Goal: Information Seeking & Learning: Check status

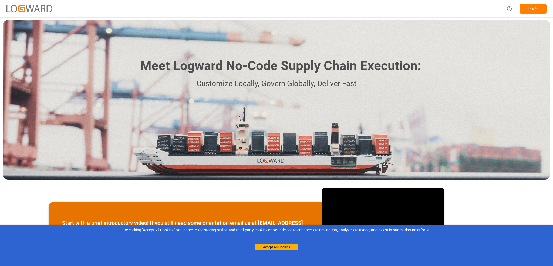
click at [535, 6] on button "Log In" at bounding box center [533, 8] width 27 height 9
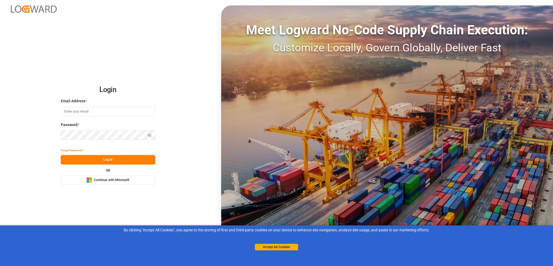
click at [109, 112] on input at bounding box center [108, 111] width 95 height 9
click at [85, 109] on input at bounding box center [108, 111] width 95 height 9
click at [102, 110] on input "joynerted@yahoo.com" at bounding box center [108, 111] width 95 height 9
drag, startPoint x: 99, startPoint y: 109, endPoint x: 52, endPoint y: 108, distance: 47.6
click at [52, 108] on div "Login Email Address * joynerted@yahoo.com Password * Show password Password is …" at bounding box center [276, 133] width 553 height 266
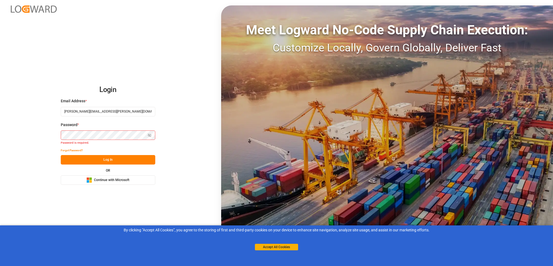
type input "edward.joyner@evonik.com"
click at [71, 150] on button "Forgot Password?" at bounding box center [72, 149] width 22 height 9
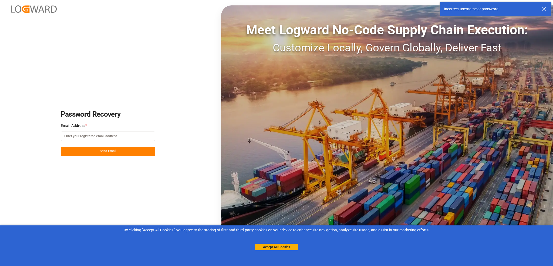
click at [111, 137] on input at bounding box center [108, 135] width 95 height 9
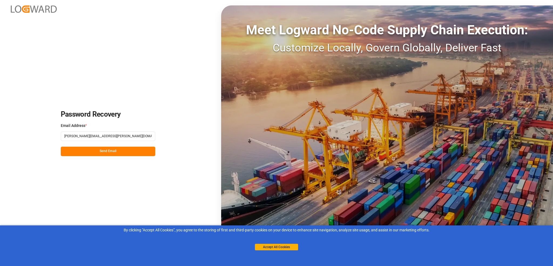
type input "edward.joyner@evonik.com"
click at [108, 150] on button "Send Email" at bounding box center [108, 150] width 95 height 9
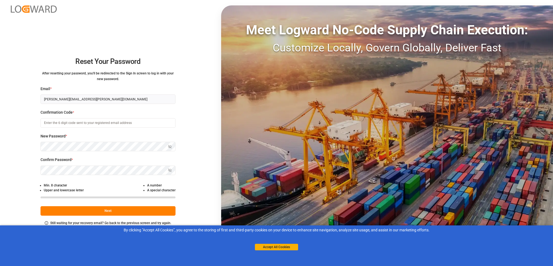
click at [58, 125] on input at bounding box center [108, 122] width 135 height 9
type input "833148"
click at [99, 208] on button "Next" at bounding box center [108, 210] width 135 height 9
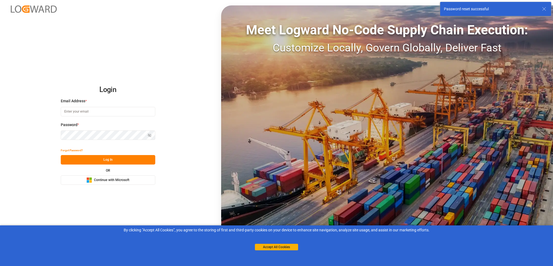
click at [98, 112] on input at bounding box center [108, 111] width 95 height 9
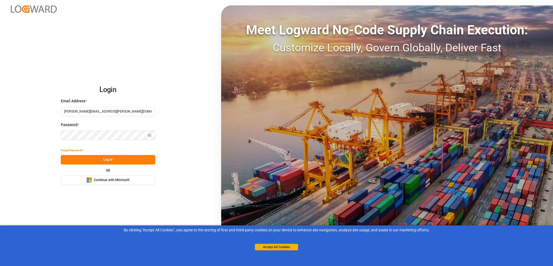
type input "Edward.Joyner@evonik.com"
click at [89, 158] on button "Log In" at bounding box center [108, 159] width 95 height 9
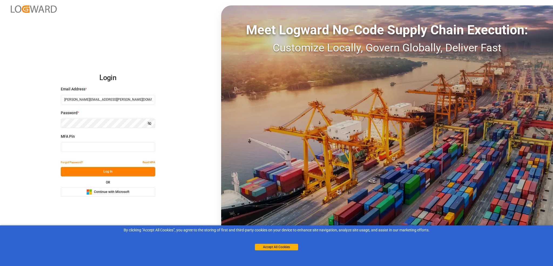
click at [113, 145] on input at bounding box center [108, 146] width 95 height 9
click at [61, 135] on span "MFA Pin" at bounding box center [68, 136] width 14 height 6
click at [106, 192] on span "Continue with Microsoft" at bounding box center [111, 191] width 35 height 5
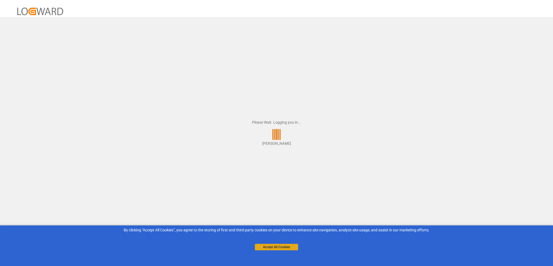
click at [273, 247] on button "Accept All Cookies" at bounding box center [276, 246] width 43 height 6
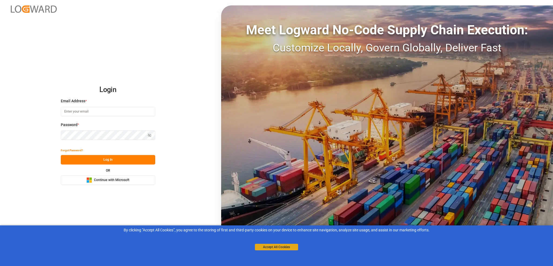
click at [264, 246] on button "Accept All Cookies" at bounding box center [276, 246] width 43 height 6
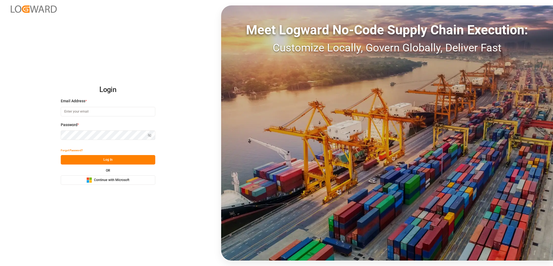
click at [108, 179] on span "Continue with Microsoft" at bounding box center [111, 180] width 35 height 5
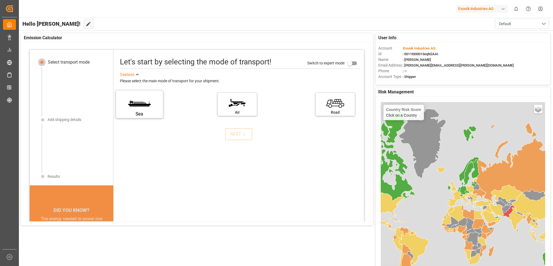
click at [138, 106] on label "Sea" at bounding box center [139, 102] width 41 height 23
click at [0, 0] on input "Sea" at bounding box center [0, 0] width 0 height 0
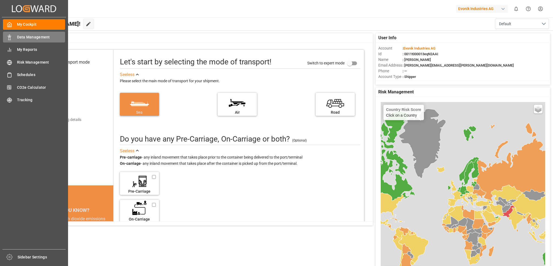
click at [21, 35] on span "Data Management" at bounding box center [41, 37] width 48 height 6
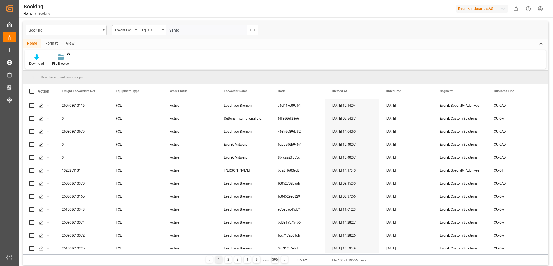
type input "[PERSON_NAME]"
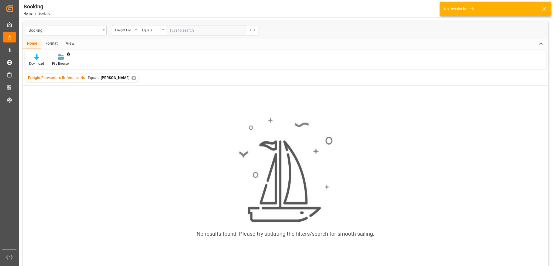
click at [190, 31] on input "text" at bounding box center [206, 30] width 81 height 10
type input "santo"
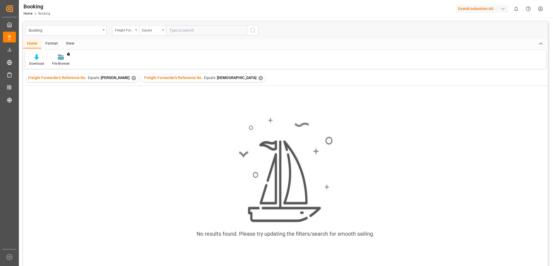
click at [158, 31] on div "Equals" at bounding box center [151, 29] width 18 height 6
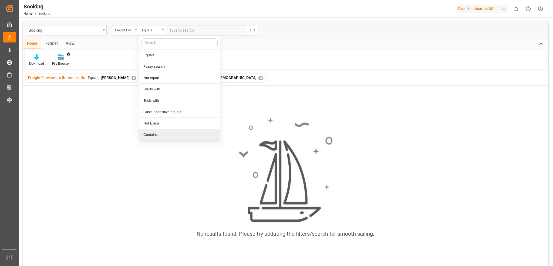
click at [168, 131] on div "Contains" at bounding box center [179, 134] width 81 height 11
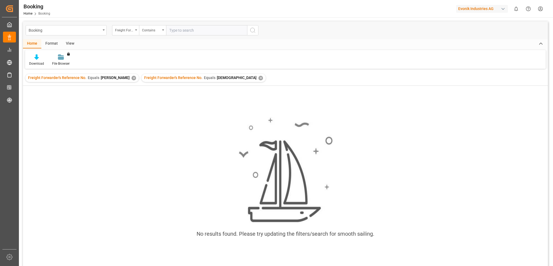
click at [179, 32] on input "text" at bounding box center [206, 30] width 81 height 10
type input "santo"
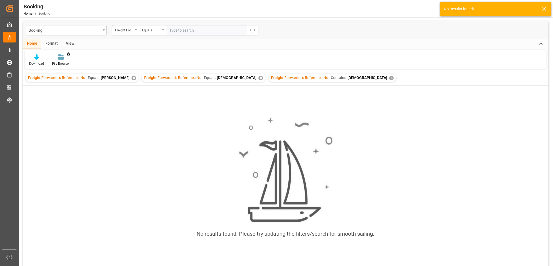
click at [389, 76] on div "✕" at bounding box center [391, 78] width 5 height 5
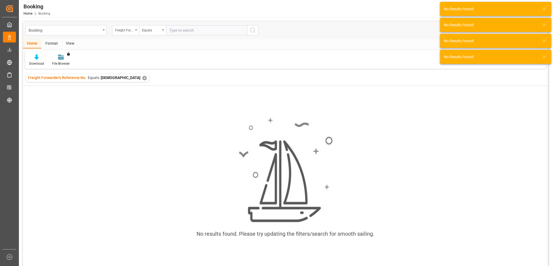
click at [142, 76] on div "✕" at bounding box center [144, 78] width 5 height 5
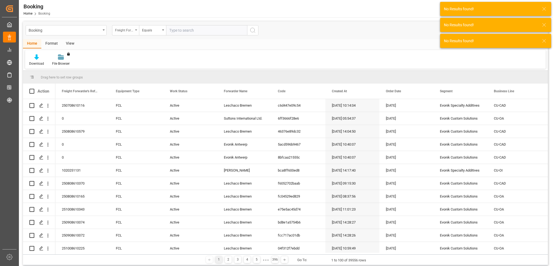
click at [134, 31] on div "Freight Forwarder's Reference No." at bounding box center [125, 30] width 27 height 10
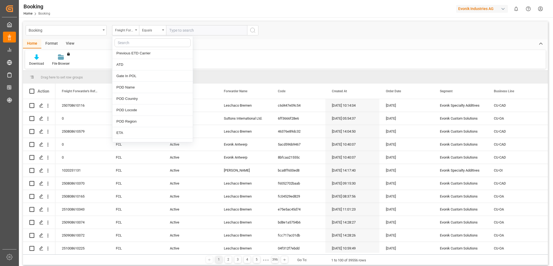
scroll to position [567, 0]
click at [145, 87] on div "POD Country" at bounding box center [152, 88] width 81 height 11
click at [178, 29] on input "text" at bounding box center [206, 30] width 81 height 10
type input "Brazil"
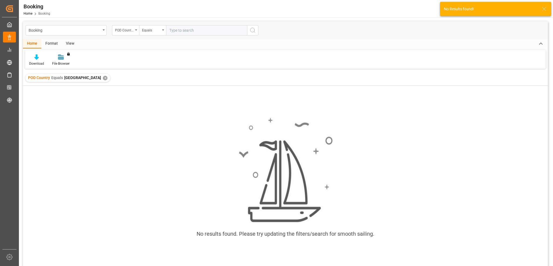
click at [80, 78] on div "POD Country Equals Brazil ✕" at bounding box center [67, 78] width 85 height 8
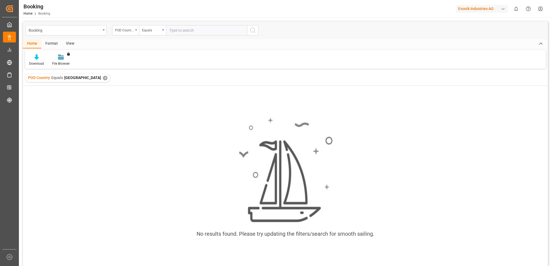
click at [103, 79] on div "✕" at bounding box center [105, 78] width 5 height 5
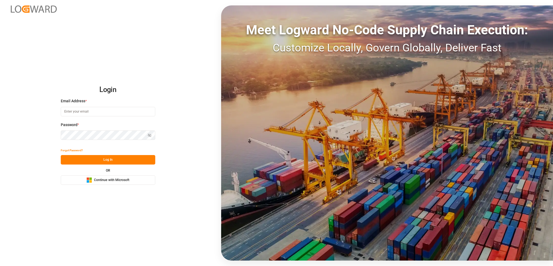
click at [113, 178] on span "Continue with Microsoft" at bounding box center [111, 180] width 35 height 5
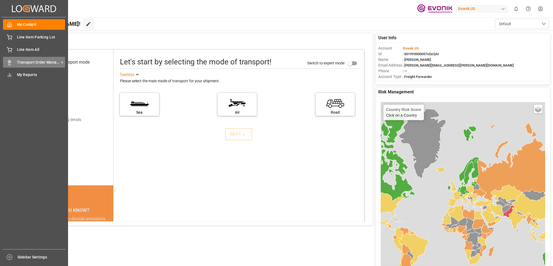
click at [24, 60] on span "Transport Order Management" at bounding box center [38, 62] width 43 height 6
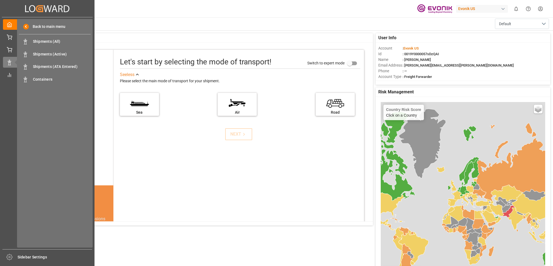
click at [10, 84] on div "My Cockpit My Cockpit Line Item Parking Lot Line Item Parking Lot Line Item All…" at bounding box center [47, 133] width 91 height 232
click at [13, 76] on div "My Reports My Reports" at bounding box center [47, 74] width 89 height 11
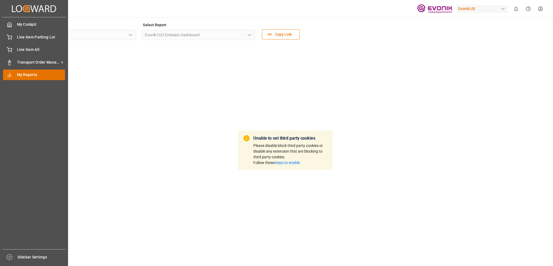
click at [19, 75] on span "My Reports" at bounding box center [41, 75] width 48 height 6
click at [38, 62] on span "Transport Order Management" at bounding box center [38, 62] width 43 height 6
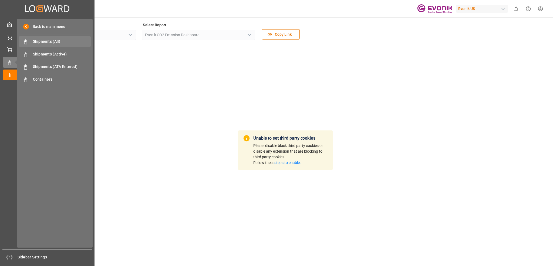
click at [41, 44] on span "Shipments (All)" at bounding box center [62, 42] width 58 height 6
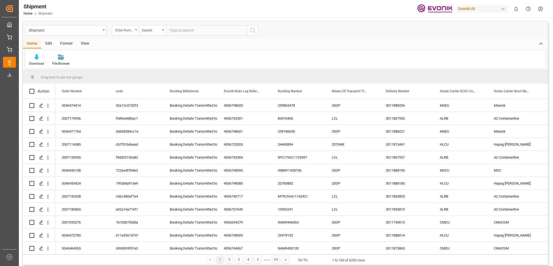
click at [137, 28] on div "Order Number" at bounding box center [125, 30] width 27 height 10
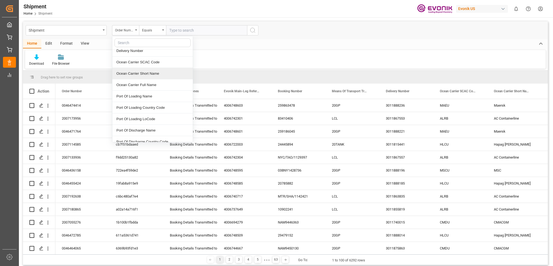
scroll to position [81, 0]
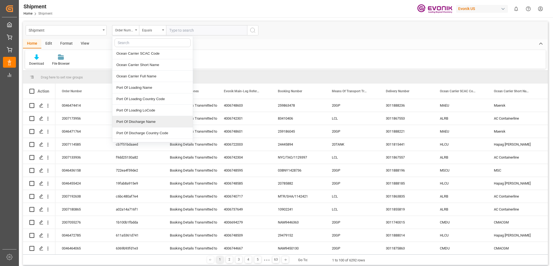
click at [151, 120] on div "Port Of Discharge Name" at bounding box center [152, 121] width 81 height 11
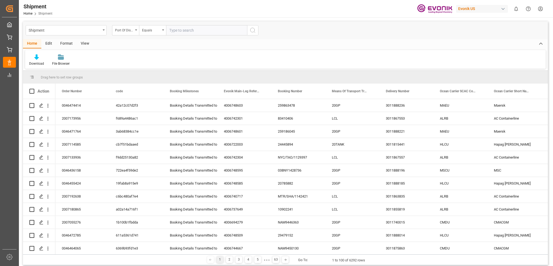
click at [185, 33] on input "text" at bounding box center [206, 30] width 81 height 10
type input "[PERSON_NAME]"
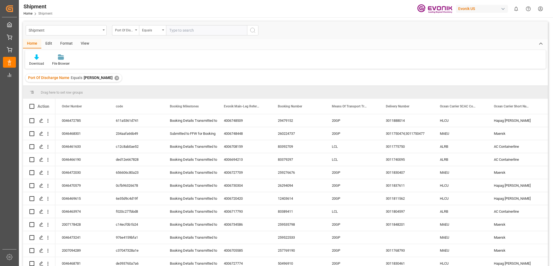
click at [165, 72] on div "Port Of Discharge Name [PERSON_NAME] ✕" at bounding box center [285, 77] width 525 height 15
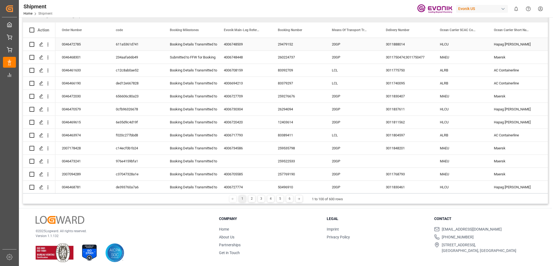
scroll to position [80, 0]
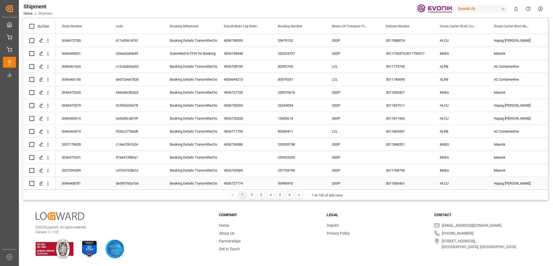
drag, startPoint x: 97, startPoint y: 189, endPoint x: 118, endPoint y: 185, distance: 21.3
click at [118, 185] on div "Drag here to set row groups Drag here to set column labels Action Order Number …" at bounding box center [285, 103] width 525 height 194
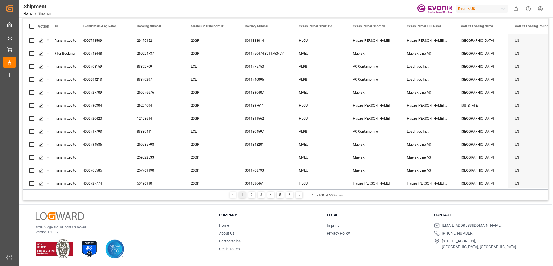
scroll to position [0, 0]
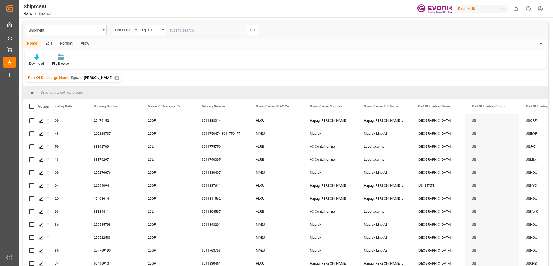
click at [135, 29] on div "Port Of Discharge Name" at bounding box center [125, 30] width 27 height 10
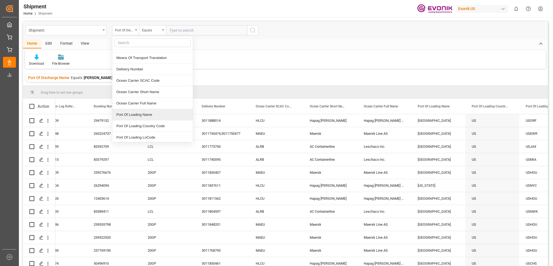
click at [151, 111] on div "Port Of Loading Name" at bounding box center [152, 114] width 81 height 11
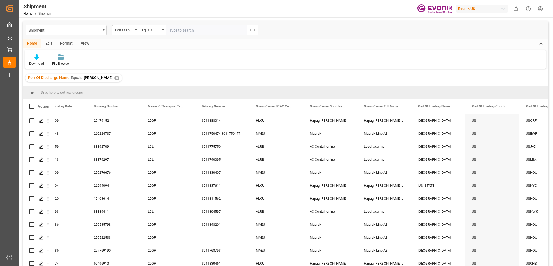
click at [185, 29] on input "text" at bounding box center [206, 30] width 81 height 10
type input "[GEOGRAPHIC_DATA]"
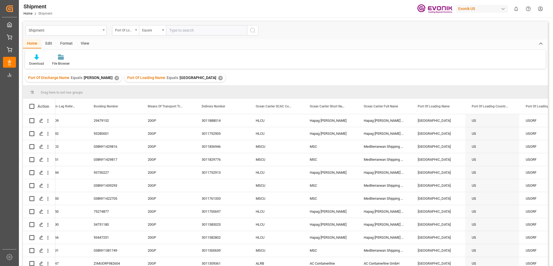
click at [237, 81] on div "Port Of Discharge Name [PERSON_NAME] ✕ Port Of Loading Name Equals [GEOGRAPHIC_…" at bounding box center [285, 77] width 525 height 15
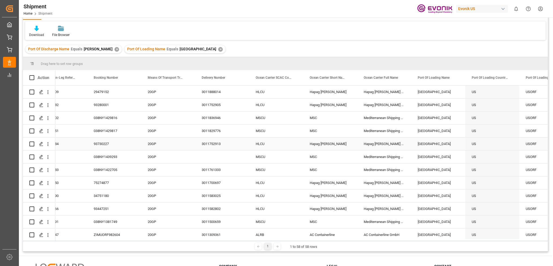
scroll to position [26, 0]
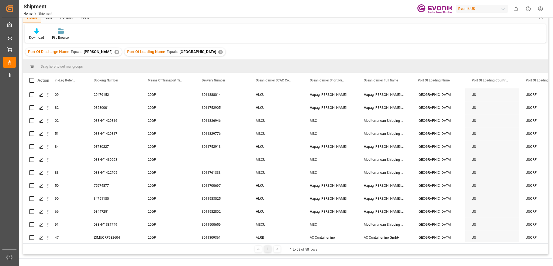
drag, startPoint x: 97, startPoint y: 243, endPoint x: 111, endPoint y: 241, distance: 14.2
click at [111, 241] on div "Drag here to set row groups Drag here to set column labels Action Booking Miles…" at bounding box center [285, 157] width 525 height 194
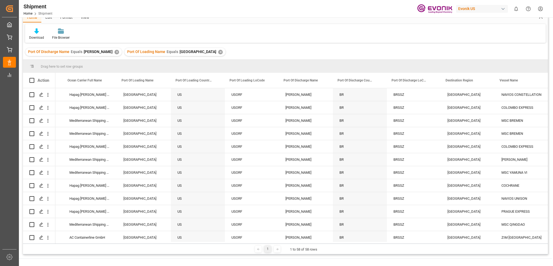
scroll to position [0, 486]
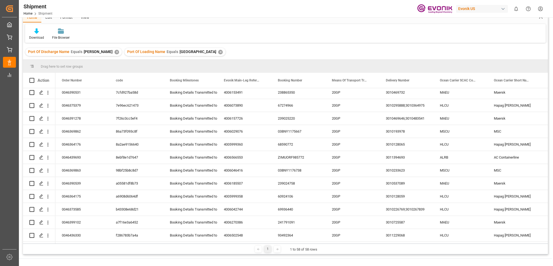
drag, startPoint x: 93, startPoint y: 243, endPoint x: 132, endPoint y: 242, distance: 38.7
click at [132, 242] on div "Drag here to set row groups Drag here to set column labels Action Port Of Loadi…" at bounding box center [285, 157] width 525 height 194
click at [114, 243] on div "1 1 to 58 of 58 rows" at bounding box center [285, 248] width 525 height 11
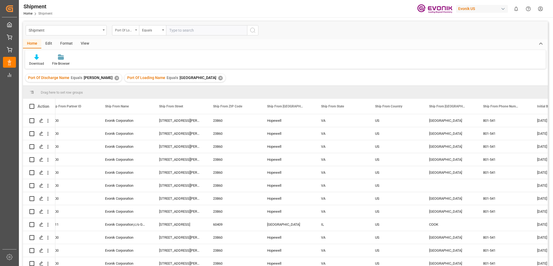
click at [136, 30] on icon "open menu" at bounding box center [136, 29] width 2 height 1
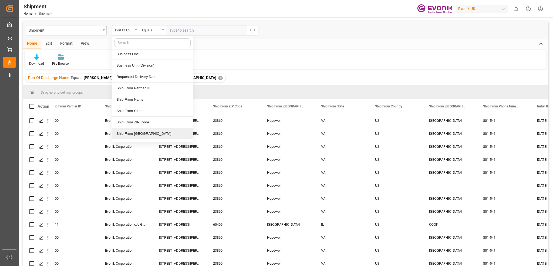
click at [159, 130] on div "Ship From [GEOGRAPHIC_DATA]" at bounding box center [152, 133] width 81 height 11
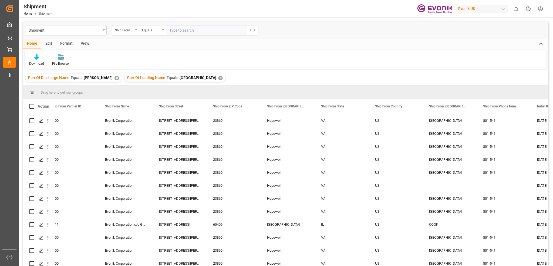
click at [189, 28] on input "text" at bounding box center [206, 30] width 81 height 10
type input "[GEOGRAPHIC_DATA]"
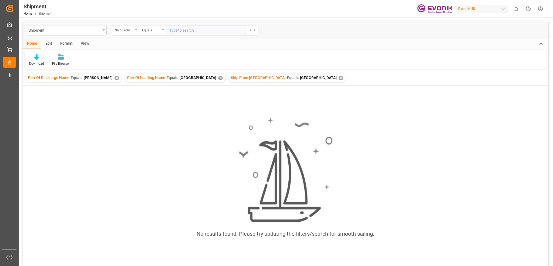
click at [339, 76] on div "✕" at bounding box center [341, 78] width 5 height 5
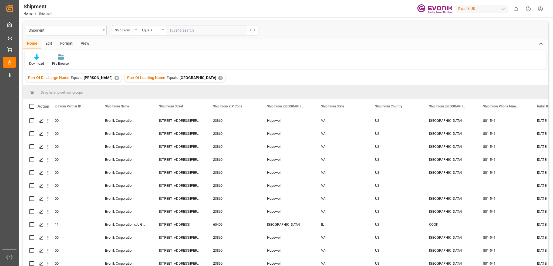
click at [134, 30] on div "Ship From [GEOGRAPHIC_DATA]" at bounding box center [125, 30] width 27 height 10
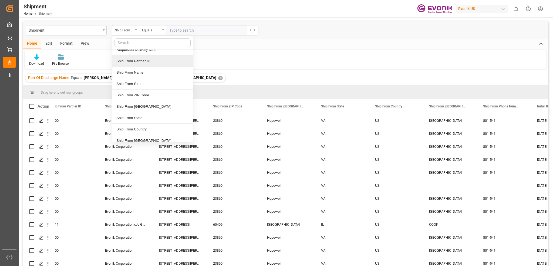
scroll to position [486, 0]
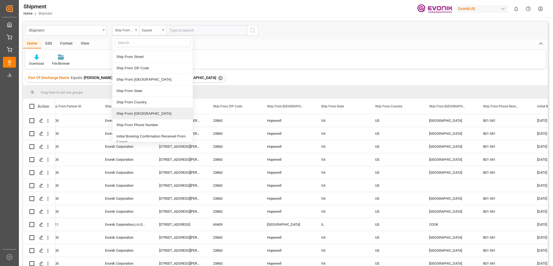
click at [146, 110] on div "Ship From [GEOGRAPHIC_DATA]" at bounding box center [152, 113] width 81 height 11
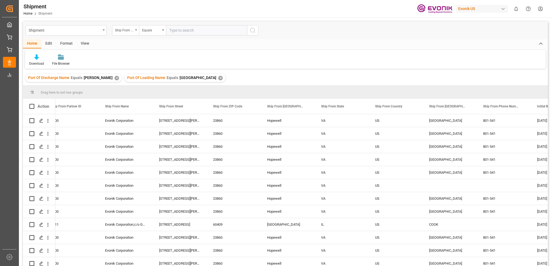
click at [187, 32] on input "text" at bounding box center [206, 30] width 81 height 10
type input "[GEOGRAPHIC_DATA]"
click at [520, 178] on div "801-541" at bounding box center [504, 172] width 54 height 13
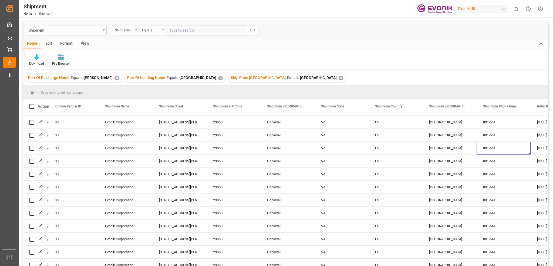
scroll to position [18, 0]
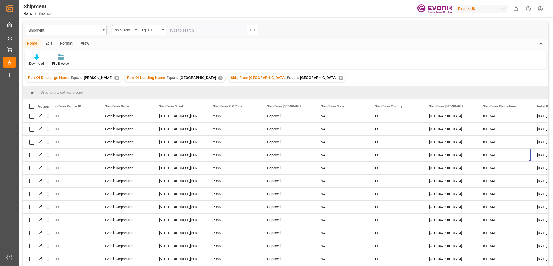
click at [364, 52] on div "Download File Browser" at bounding box center [285, 59] width 521 height 19
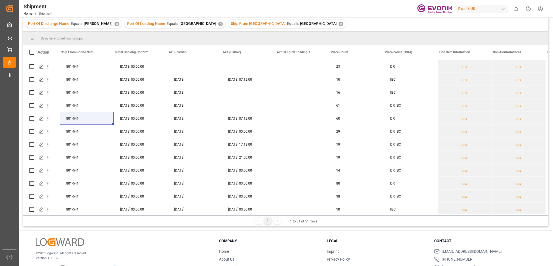
scroll to position [0, 2732]
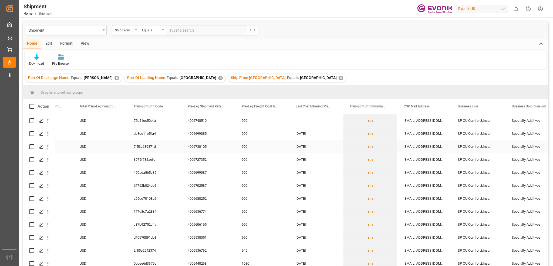
click at [471, 144] on div "SP OU Comfort&Insul." at bounding box center [479, 146] width 54 height 13
click at [36, 56] on icon at bounding box center [36, 56] width 5 height 5
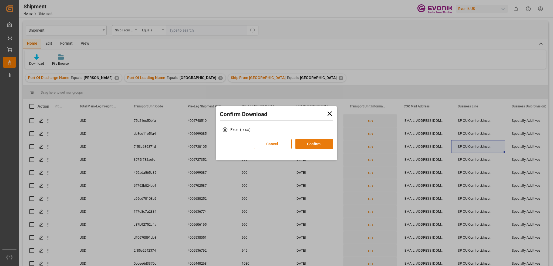
click at [310, 145] on button "Confirm" at bounding box center [315, 144] width 38 height 10
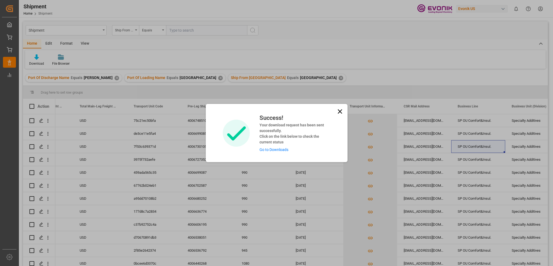
click at [272, 149] on link "Go to Downloads" at bounding box center [274, 149] width 29 height 4
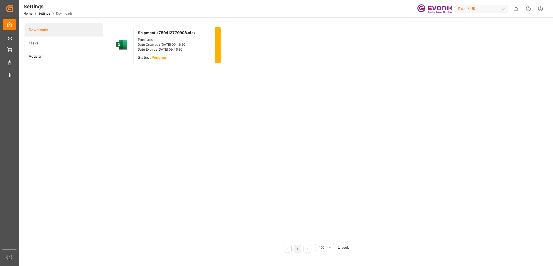
click at [178, 45] on div "Date Created : [DATE] 09:46:20" at bounding box center [174, 44] width 73 height 5
click at [150, 44] on div "Date Created : [DATE] 09:46:20" at bounding box center [174, 44] width 73 height 5
click at [174, 86] on div "Shipment-1759412779908.xlsx Type : .xlsx Date Created : [DATE] 09:46:20 Date Ex…" at bounding box center [316, 133] width 410 height 212
click at [146, 46] on div "Date Created : [DATE] 09:46:20" at bounding box center [174, 44] width 73 height 5
click at [127, 42] on img at bounding box center [121, 44] width 13 height 13
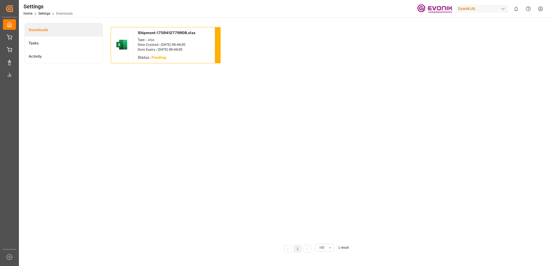
click at [127, 42] on img at bounding box center [121, 44] width 13 height 13
click at [154, 42] on div "Date Created : [DATE] 09:46:20" at bounding box center [174, 44] width 73 height 5
click at [197, 62] on div "Status : Pending" at bounding box center [174, 58] width 81 height 10
click at [189, 55] on button "Download" at bounding box center [174, 58] width 73 height 6
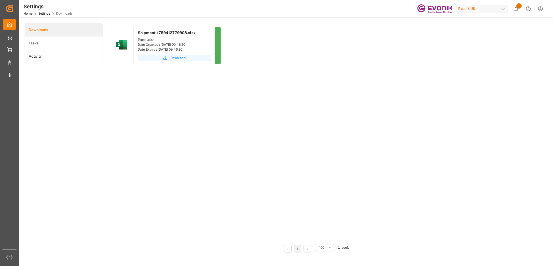
click at [170, 58] on button "Download" at bounding box center [174, 58] width 73 height 6
drag, startPoint x: 109, startPoint y: 101, endPoint x: 109, endPoint y: 99, distance: 2.7
click at [109, 101] on div "Shipment-1759412779908.xlsx Type : .xlsx Date Created : [DATE] 09:46:20 Date Ex…" at bounding box center [316, 141] width 418 height 237
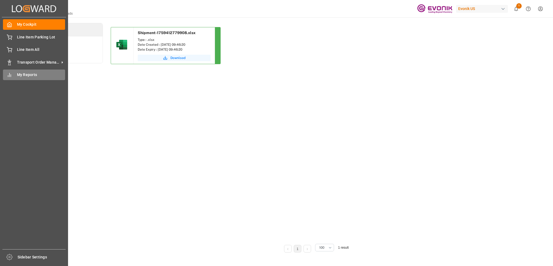
click at [22, 73] on span "My Reports" at bounding box center [41, 75] width 48 height 6
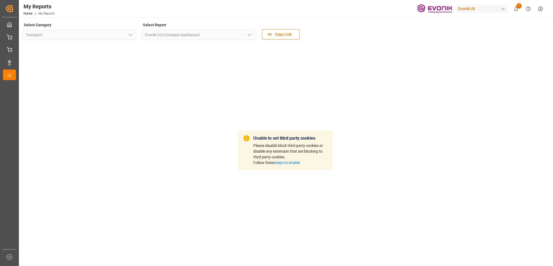
click at [280, 63] on div "Unable to set third party cookies Please disable block third party cookies or d…" at bounding box center [286, 150] width 526 height 212
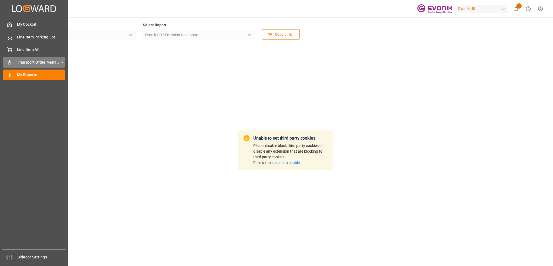
click at [16, 61] on div "Transport Order Management Transport Order Management" at bounding box center [34, 62] width 62 height 11
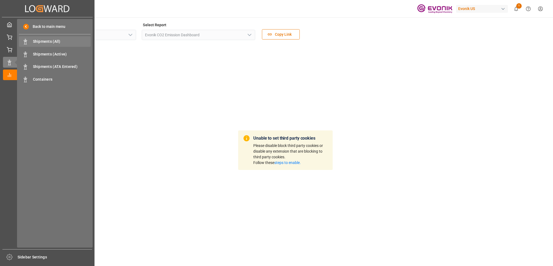
click at [54, 38] on div "Shipments (All) Shipments (All)" at bounding box center [55, 41] width 72 height 11
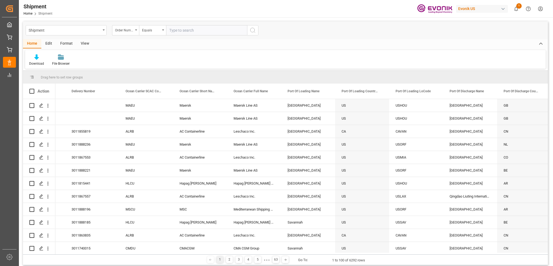
scroll to position [0, 335]
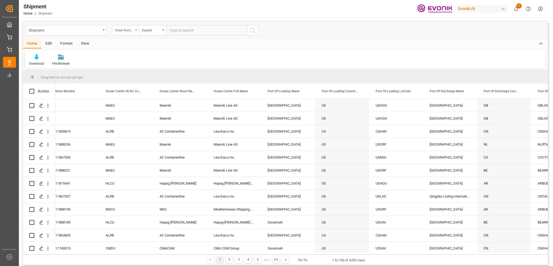
click at [136, 29] on div "Order Number" at bounding box center [125, 30] width 27 height 10
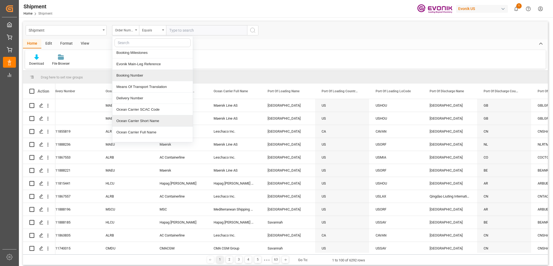
scroll to position [54, 0]
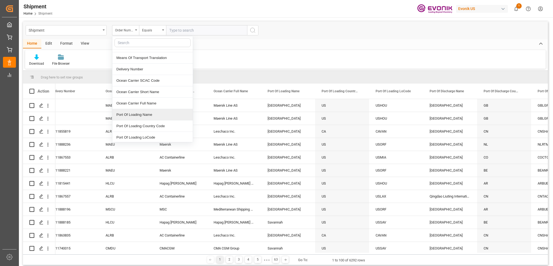
click at [157, 116] on div "Port Of Loading Name" at bounding box center [152, 114] width 81 height 11
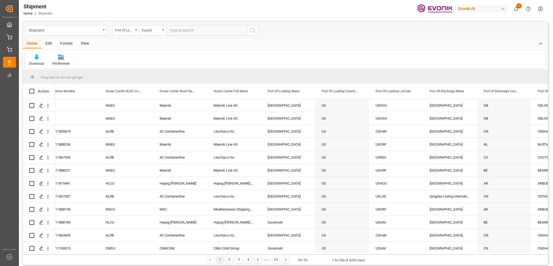
click at [180, 32] on input "text" at bounding box center [206, 30] width 81 height 10
type input "HOPEWELL"
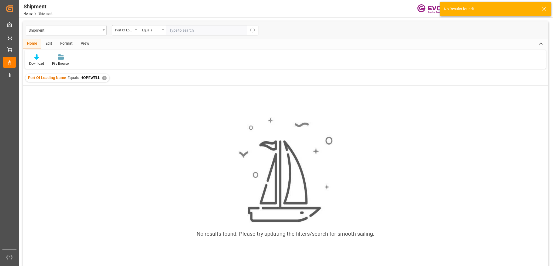
click at [103, 78] on div "✕" at bounding box center [104, 78] width 5 height 5
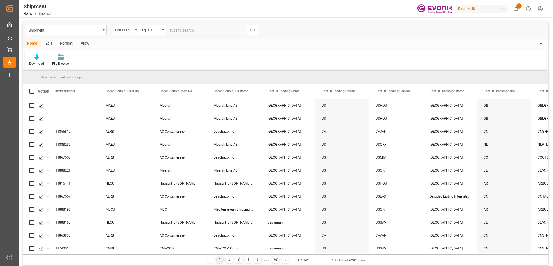
click at [138, 30] on div "Port Of Loading Name" at bounding box center [125, 30] width 27 height 10
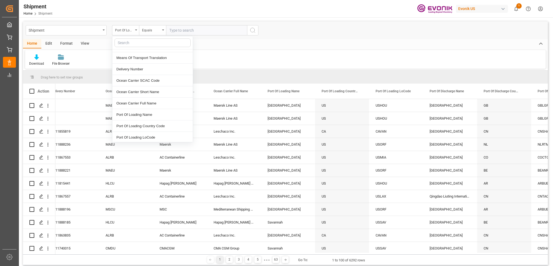
scroll to position [81, 0]
click at [157, 100] on div "Port Of Loading Country Code" at bounding box center [152, 98] width 81 height 11
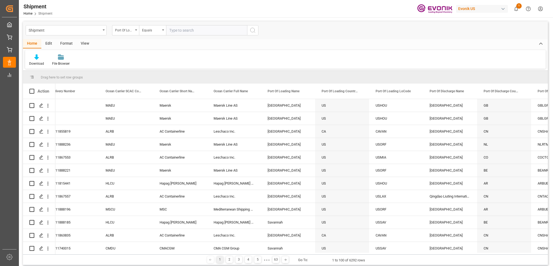
click at [193, 31] on input "text" at bounding box center [206, 30] width 81 height 10
type input "US"
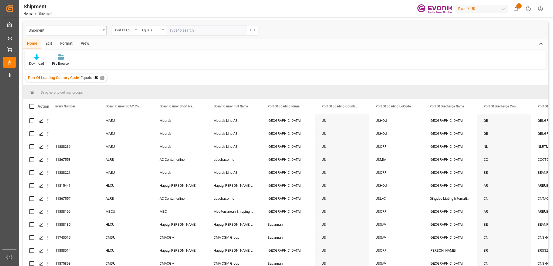
click at [136, 29] on div "Port Of Loading Country Code" at bounding box center [125, 30] width 27 height 10
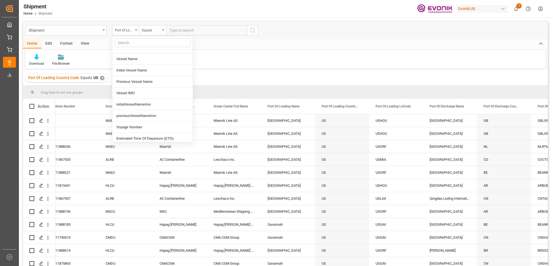
scroll to position [216, 0]
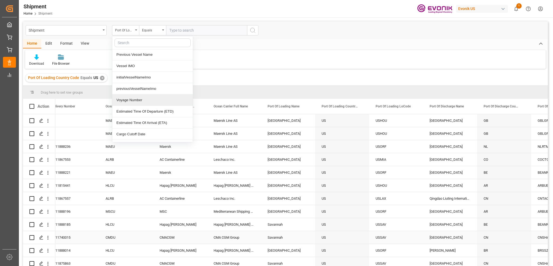
click at [237, 218] on div "Hapag [PERSON_NAME] Aktiengesellschaft" at bounding box center [234, 224] width 54 height 13
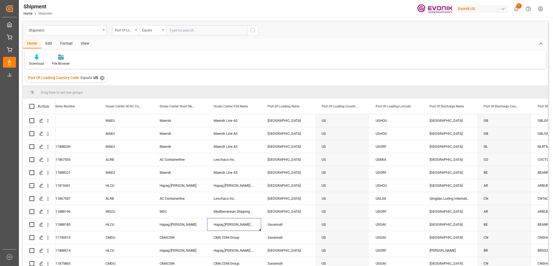
click at [494, 81] on div "Port Of Loading Country Code Equals US ✕" at bounding box center [285, 77] width 525 height 15
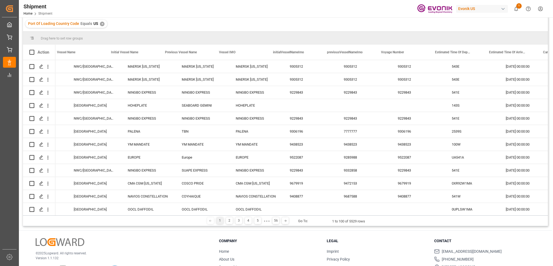
scroll to position [0, 927]
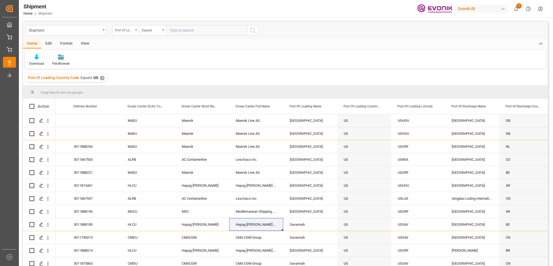
click at [134, 30] on div "Port Of Loading Country Code" at bounding box center [125, 30] width 27 height 10
click at [145, 92] on div "Port Of Discharge Name" at bounding box center [152, 94] width 81 height 11
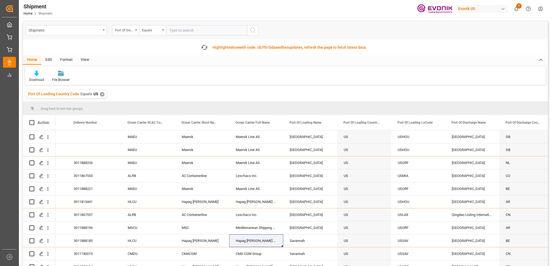
click at [178, 32] on input "text" at bounding box center [206, 30] width 81 height 10
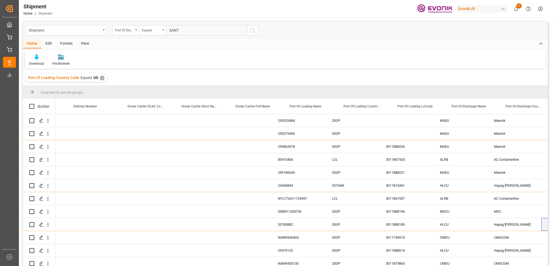
scroll to position [0, 312]
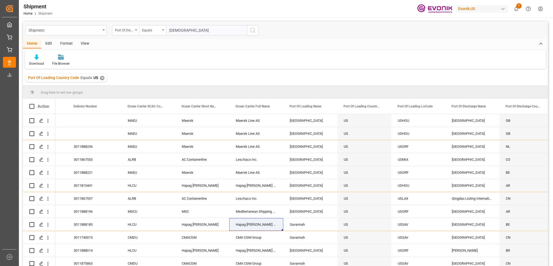
type input "[PERSON_NAME]"
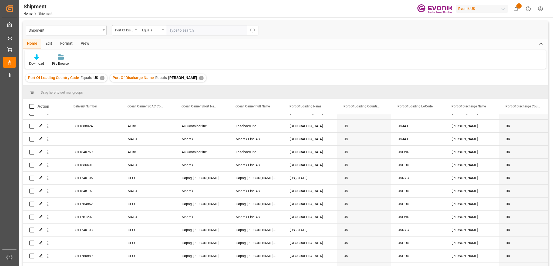
scroll to position [401, 0]
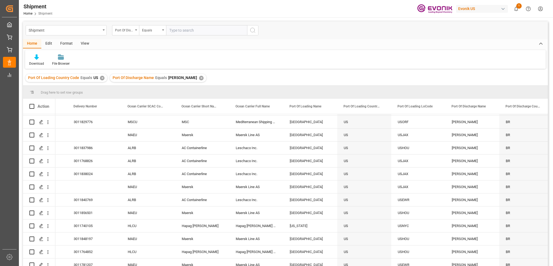
click at [380, 69] on div "Shipment Port Of Discharge Name Equals Home Edit Format View Download File Brow…" at bounding box center [285, 150] width 525 height 259
click at [323, 62] on div "Download File Browser" at bounding box center [285, 59] width 521 height 19
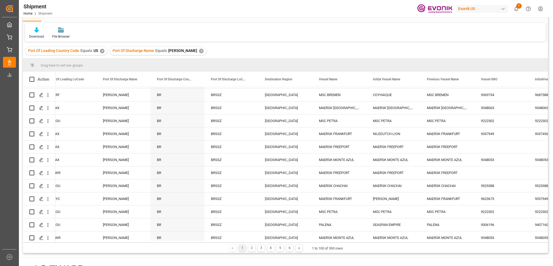
scroll to position [0, 0]
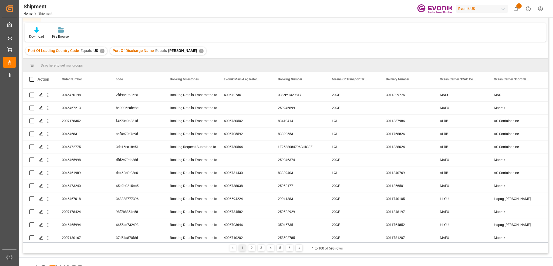
drag, startPoint x: 85, startPoint y: 242, endPoint x: 93, endPoint y: 242, distance: 7.8
click at [93, 242] on div "Drag here to set row groups Drag here to set column labels Action Means Of Tran…" at bounding box center [285, 156] width 525 height 194
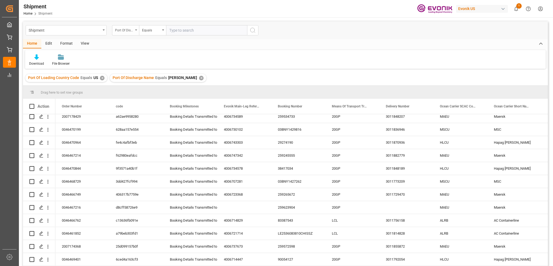
click at [135, 32] on div "Port Of Discharge Name" at bounding box center [125, 30] width 27 height 10
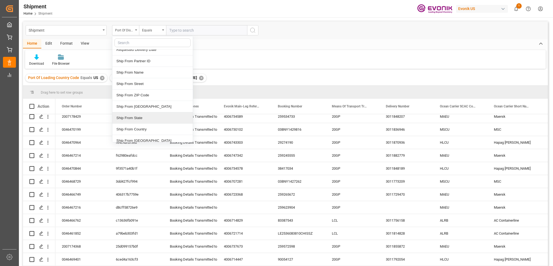
click at [144, 113] on div "Ship From State" at bounding box center [152, 117] width 81 height 11
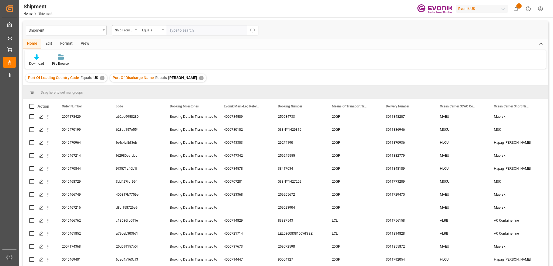
click at [183, 30] on input "text" at bounding box center [206, 30] width 81 height 10
type input "VA"
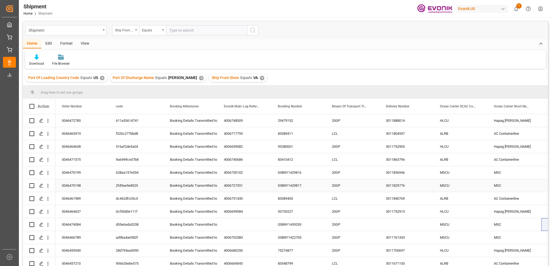
click at [200, 177] on div "Booking Details Transmitted to SAP" at bounding box center [190, 172] width 41 height 12
click at [449, 72] on div "Port Of Loading Country Code Equals US ✕ Port Of Discharge Name Equals SANTOS ✕…" at bounding box center [285, 77] width 525 height 15
click at [394, 83] on div "Port Of Loading Country Code Equals US ✕ Port Of Discharge Name Equals SANTOS ✕…" at bounding box center [285, 77] width 525 height 15
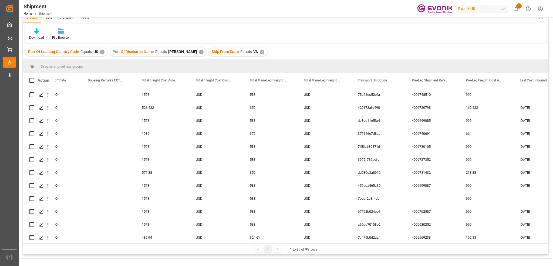
drag, startPoint x: 247, startPoint y: 243, endPoint x: 259, endPoint y: 243, distance: 12.4
click at [259, 243] on div "1 1 to 95 of 95 rows" at bounding box center [285, 248] width 525 height 11
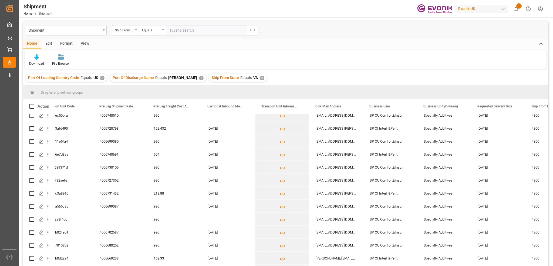
click at [278, 69] on div "Shipment Ship From State Equals Home Edit Format View Download File Browser Por…" at bounding box center [285, 150] width 525 height 259
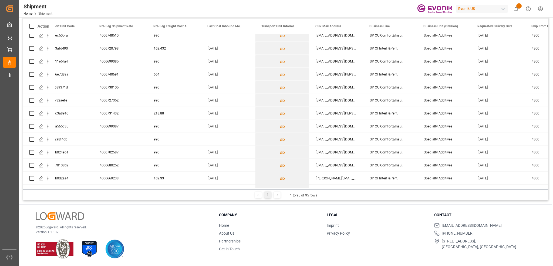
drag, startPoint x: 298, startPoint y: 189, endPoint x: 265, endPoint y: 191, distance: 33.6
click at [265, 191] on div "1 1 to 95 of 95 rows" at bounding box center [285, 194] width 525 height 11
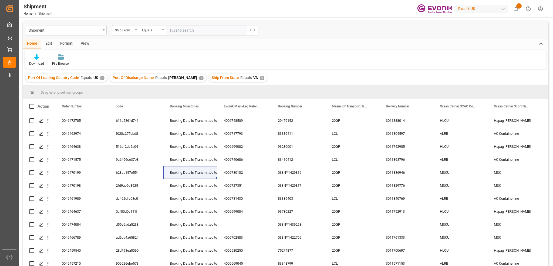
click at [306, 65] on div "Download File Browser" at bounding box center [285, 59] width 521 height 19
click at [293, 45] on div "Home Edit Format View" at bounding box center [285, 43] width 525 height 9
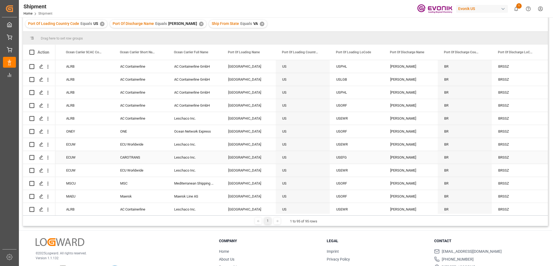
click at [295, 157] on div "US" at bounding box center [303, 157] width 54 height 13
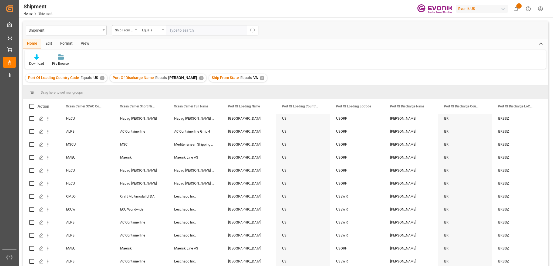
click at [316, 78] on div "Port Of Loading Country Code Equals US ✕ Port Of Discharge Name Equals SANTOS ✕…" at bounding box center [285, 77] width 525 height 15
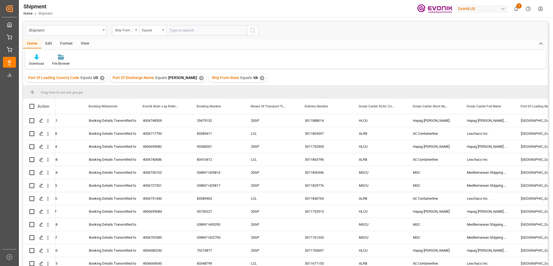
drag, startPoint x: 546, startPoint y: 125, endPoint x: 547, endPoint y: 144, distance: 18.9
click at [547, 144] on div "US" at bounding box center [285, 190] width 525 height 153
